Goal: Transaction & Acquisition: Purchase product/service

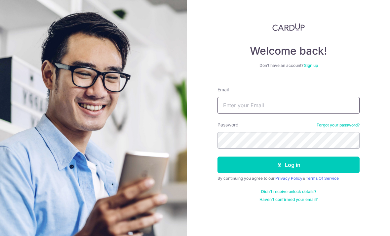
type input "Fsjy01@gmail.com"
click at [288, 165] on button "Log in" at bounding box center [288, 164] width 142 height 17
click at [310, 166] on button "Log in" at bounding box center [288, 164] width 142 height 17
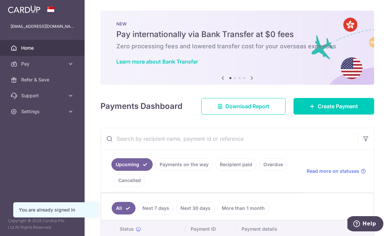
click at [344, 110] on span "Create Payment" at bounding box center [338, 106] width 40 height 8
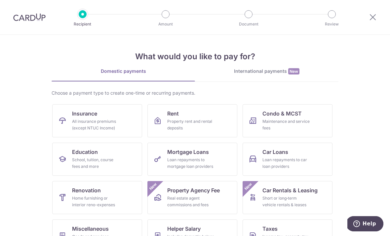
click at [97, 119] on div "All insurance premiums (except NTUC Income)" at bounding box center [96, 124] width 48 height 13
